Goal: Information Seeking & Learning: Learn about a topic

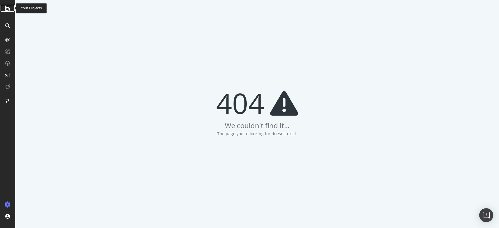
click at [5, 9] on icon at bounding box center [7, 8] width 5 height 7
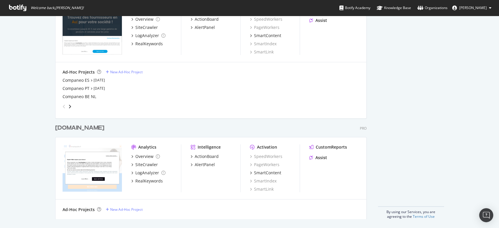
scroll to position [513, 0]
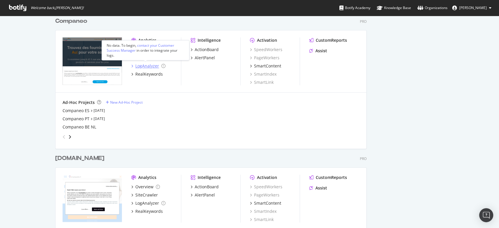
click at [139, 65] on div "LogAnalyzer" at bounding box center [147, 66] width 24 height 6
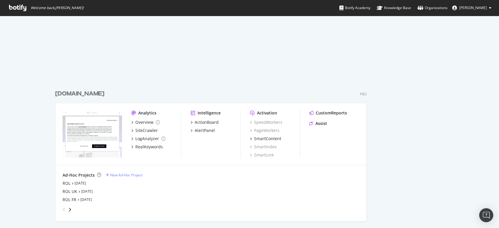
scroll to position [543, 0]
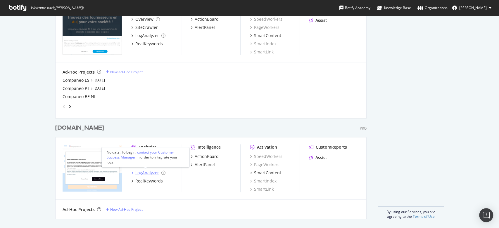
click at [135, 170] on div "LogAnalyzer" at bounding box center [147, 173] width 24 height 6
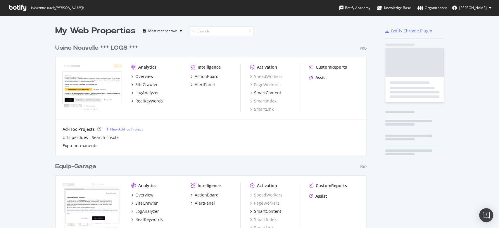
scroll to position [224, 489]
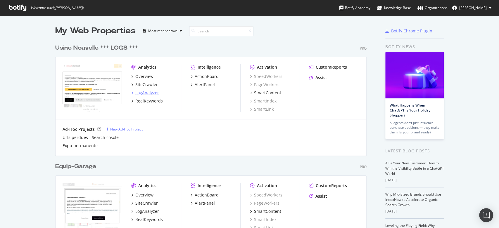
click at [138, 92] on div "LogAnalyzer" at bounding box center [147, 93] width 24 height 6
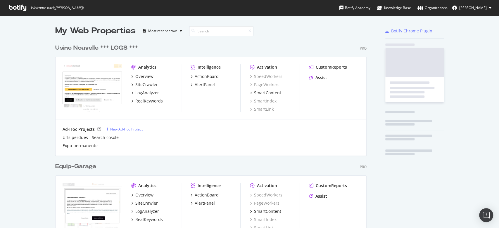
scroll to position [224, 489]
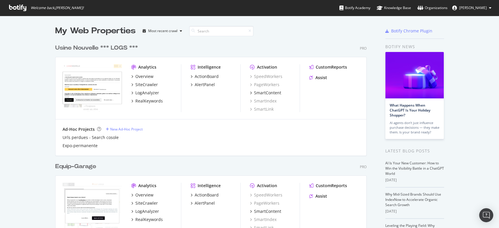
click at [92, 48] on div "Usine Nouvelle *** LOGS ***" at bounding box center [96, 48] width 83 height 8
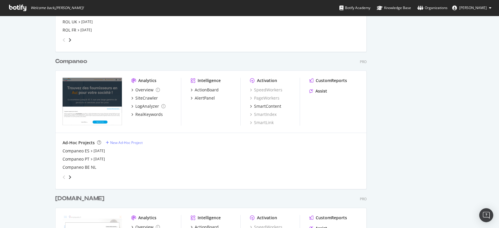
scroll to position [472, 0]
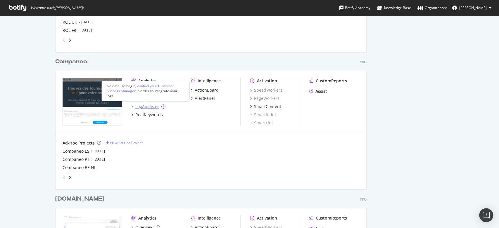
click at [161, 107] on icon "grid" at bounding box center [163, 107] width 4 height 4
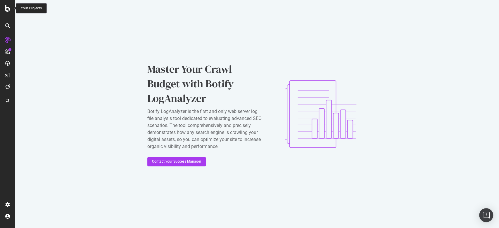
click at [2, 8] on div at bounding box center [8, 8] width 14 height 7
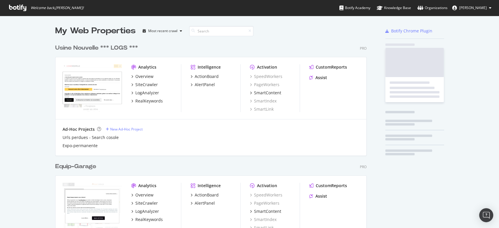
scroll to position [224, 489]
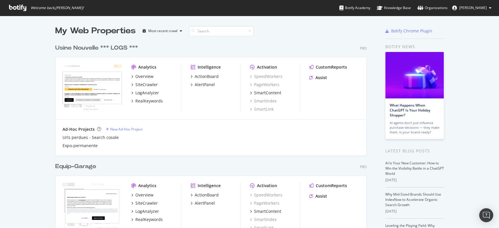
click at [265, 42] on div "Usine Nouvelle *** LOGS *** Pro Analytics Overview SiteCrawler LogAnalyzer Real…" at bounding box center [213, 96] width 316 height 119
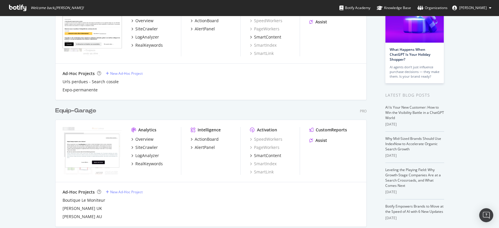
scroll to position [0, 0]
